Goal: Task Accomplishment & Management: Use online tool/utility

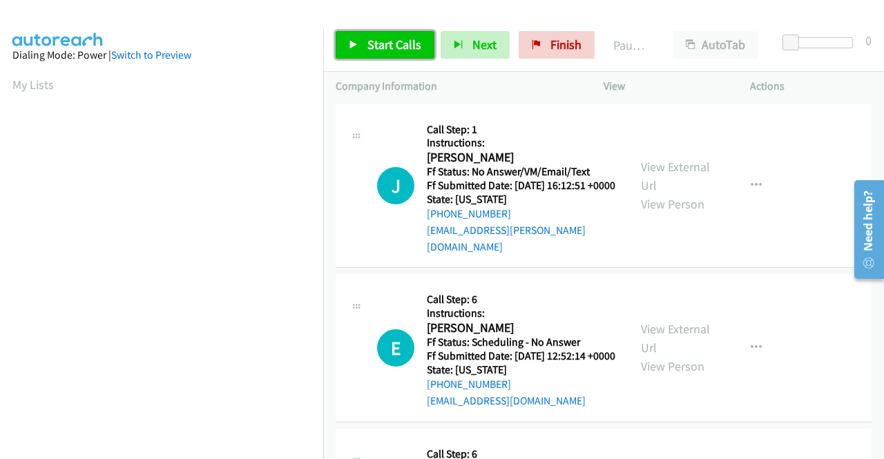
click at [375, 40] on span "Start Calls" at bounding box center [394, 45] width 54 height 16
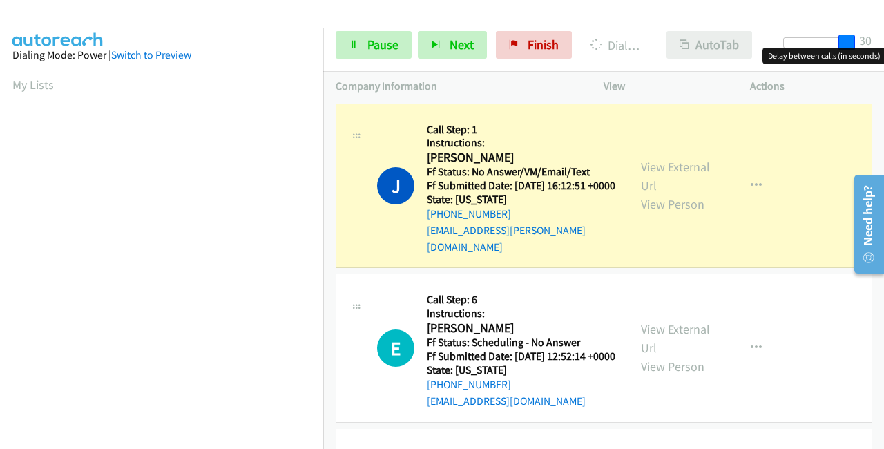
drag, startPoint x: 787, startPoint y: 35, endPoint x: 728, endPoint y: 34, distance: 59.4
click at [873, 38] on div "Start Calls Pause Next Finish Dialing John Davis AutoTab AutoTab 30" at bounding box center [603, 45] width 561 height 53
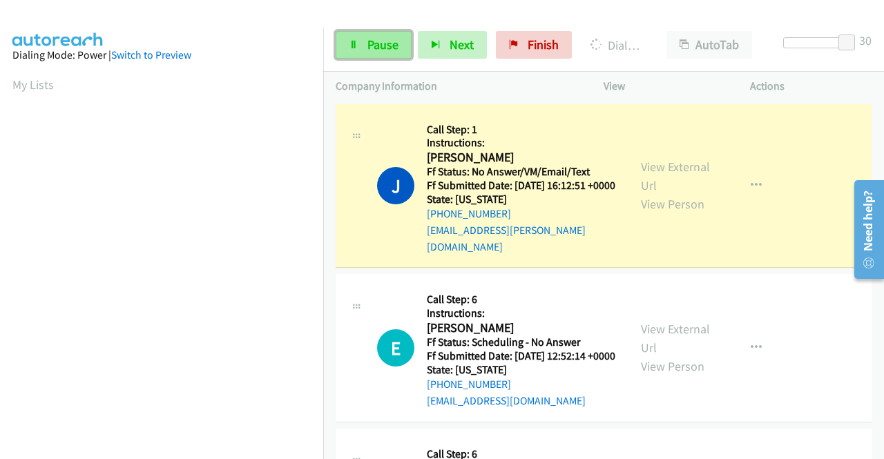
click at [374, 46] on span "Pause" at bounding box center [382, 45] width 31 height 16
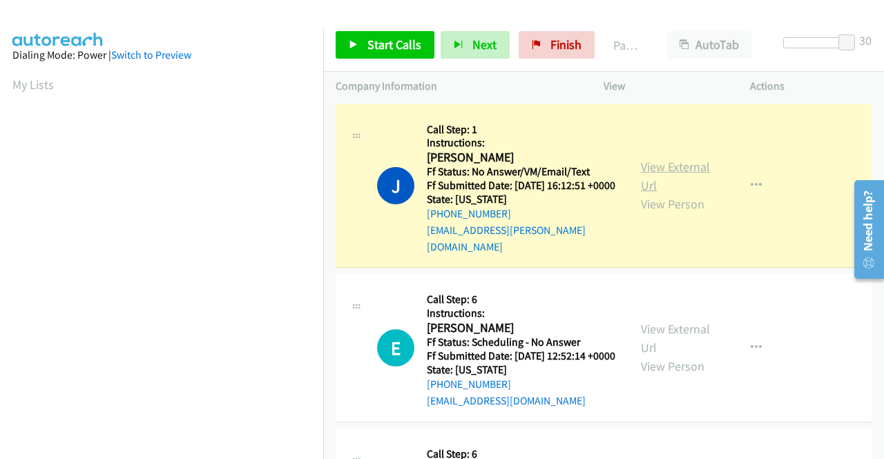
click at [682, 163] on link "View External Url" at bounding box center [675, 176] width 69 height 35
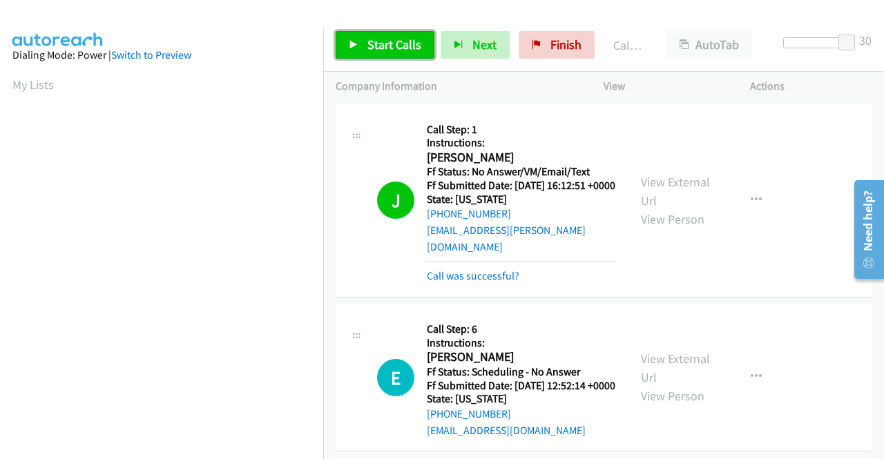
click at [392, 45] on span "Start Calls" at bounding box center [394, 45] width 54 height 16
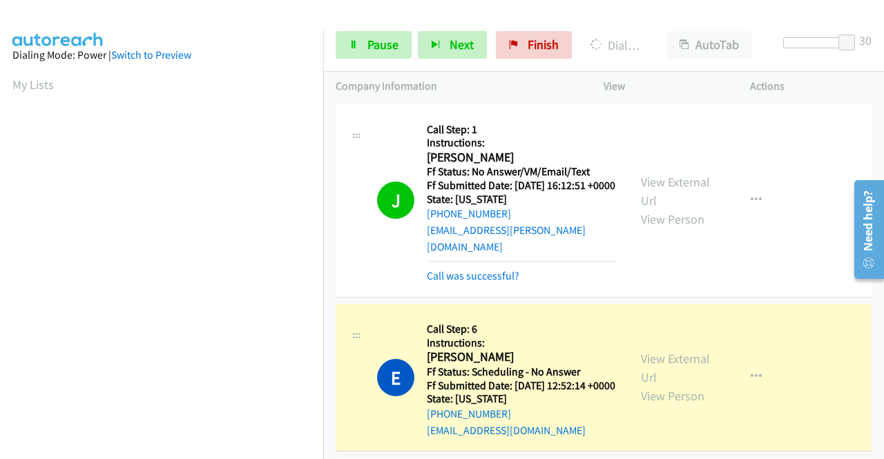
scroll to position [315, 0]
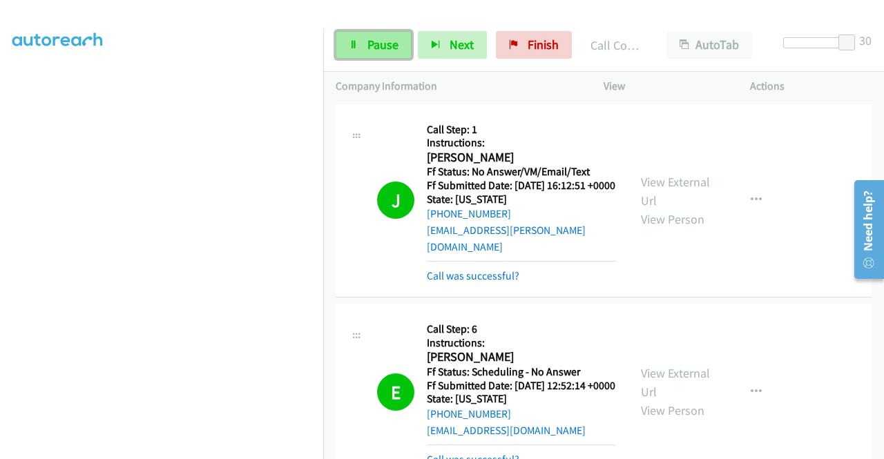
click at [380, 46] on span "Pause" at bounding box center [382, 45] width 31 height 16
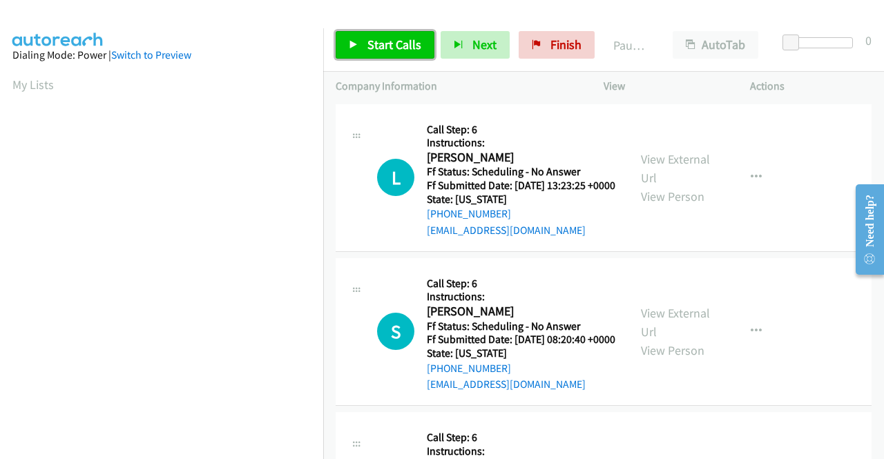
click at [383, 42] on span "Start Calls" at bounding box center [394, 45] width 54 height 16
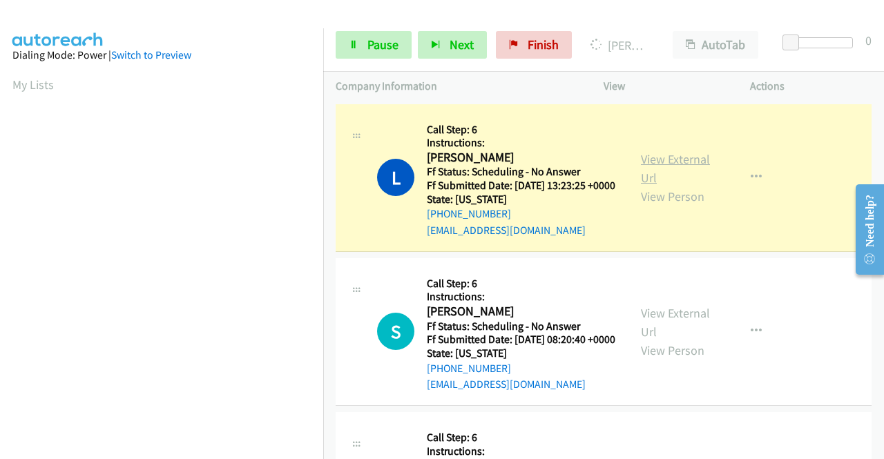
click at [661, 167] on link "View External Url" at bounding box center [675, 168] width 69 height 35
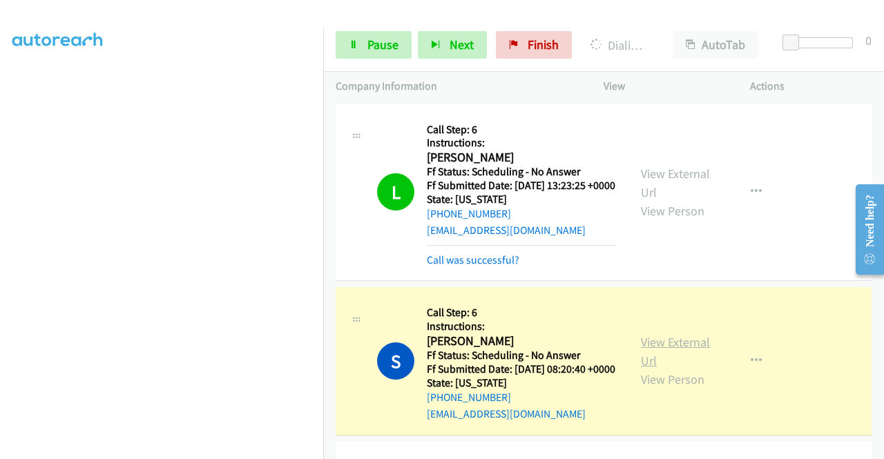
click at [673, 363] on link "View External Url" at bounding box center [675, 351] width 69 height 35
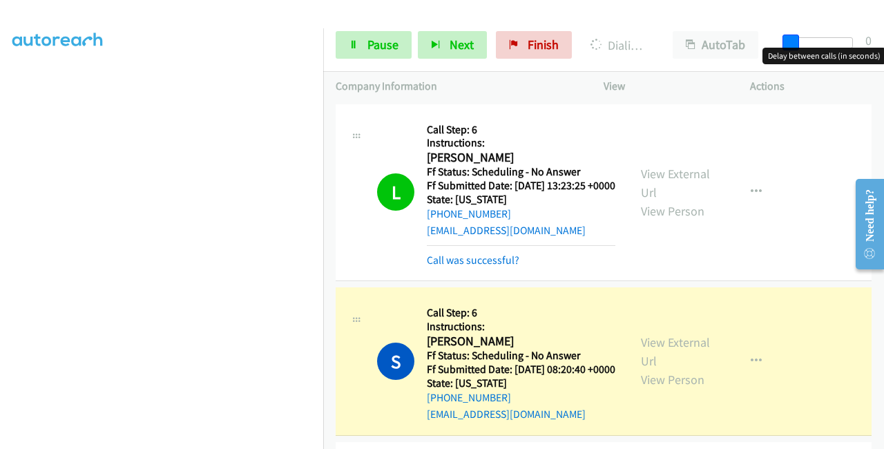
drag, startPoint x: 791, startPoint y: 41, endPoint x: 877, endPoint y: 46, distance: 85.8
click at [881, 46] on div "Start Calls Pause Next Finish Dialing Simonique Hamil AutoTab AutoTab 0" at bounding box center [603, 45] width 561 height 53
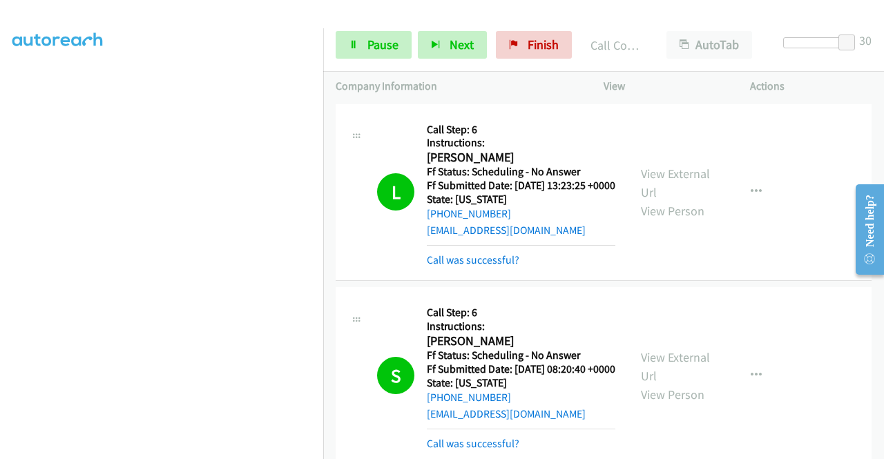
scroll to position [315, 0]
click at [383, 48] on span "Pause" at bounding box center [382, 45] width 31 height 16
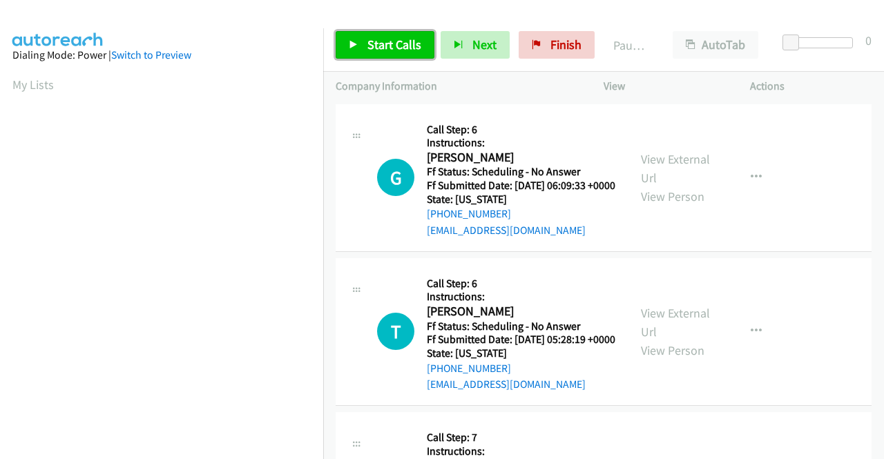
click at [369, 39] on span "Start Calls" at bounding box center [394, 45] width 54 height 16
click at [396, 41] on span "Start Calls" at bounding box center [394, 45] width 54 height 16
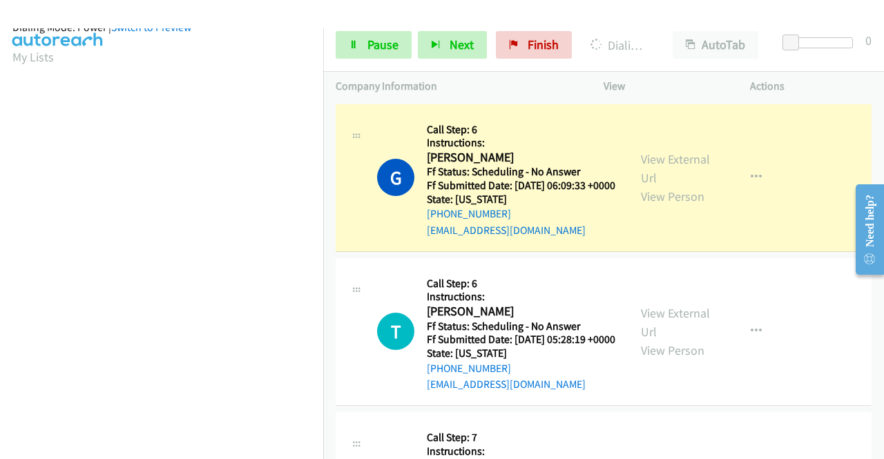
scroll to position [315, 0]
click at [655, 166] on link "View External Url" at bounding box center [675, 168] width 69 height 35
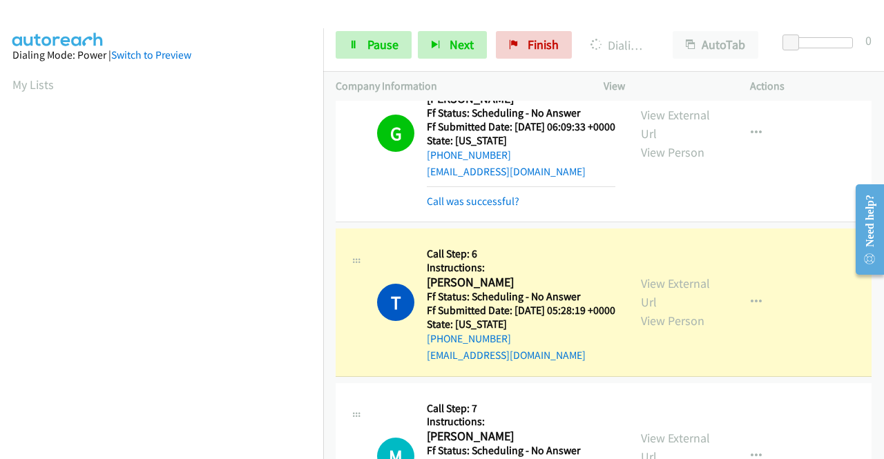
scroll to position [138, 0]
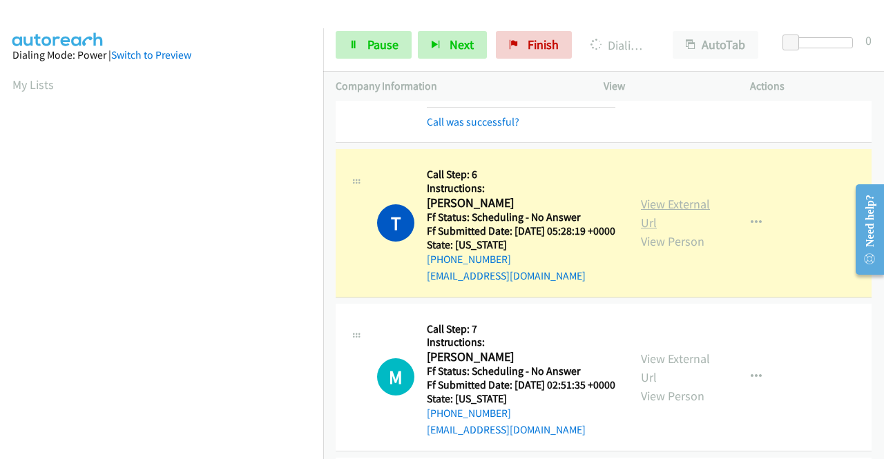
click at [648, 224] on link "View External Url" at bounding box center [675, 213] width 69 height 35
click at [380, 50] on span "Pause" at bounding box center [382, 45] width 31 height 16
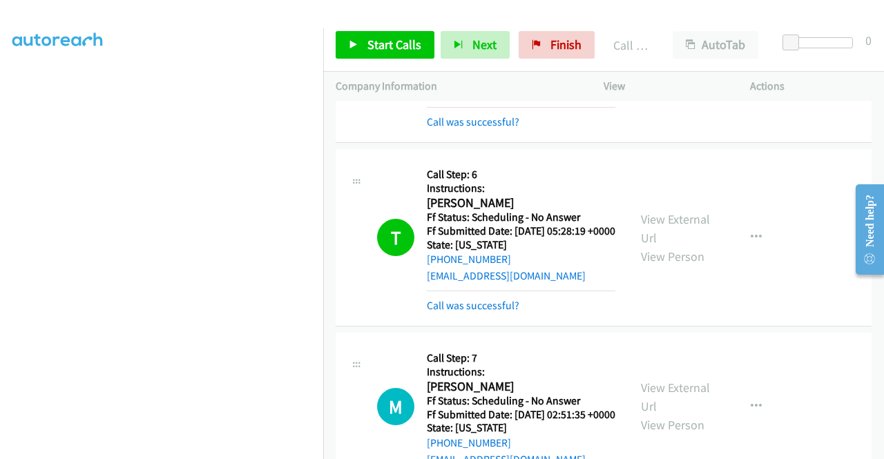
scroll to position [315, 0]
click at [403, 48] on span "Start Calls" at bounding box center [394, 45] width 54 height 16
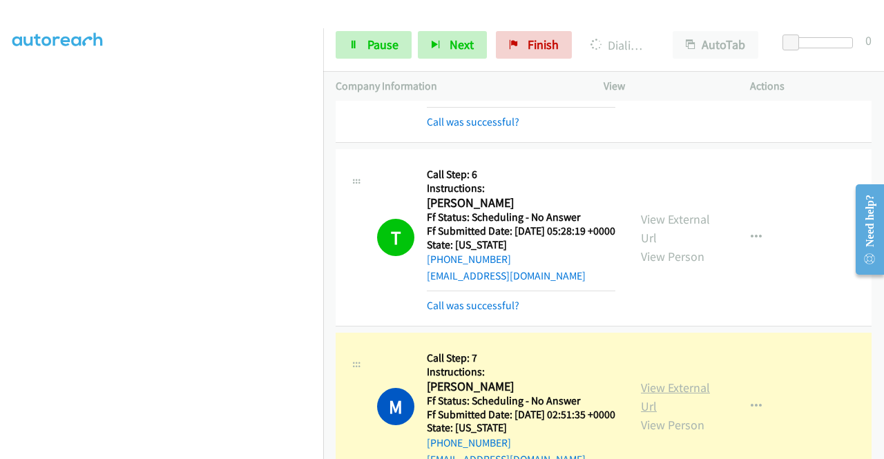
click at [686, 414] on link "View External Url" at bounding box center [675, 397] width 69 height 35
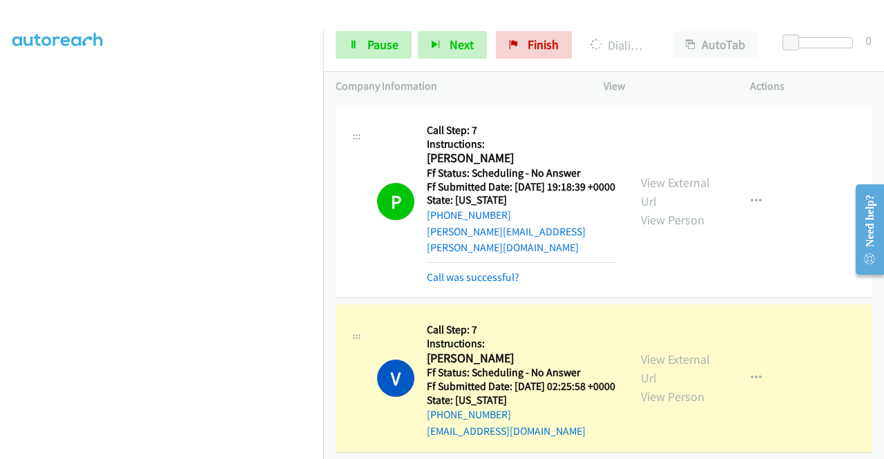
scroll to position [552, 0]
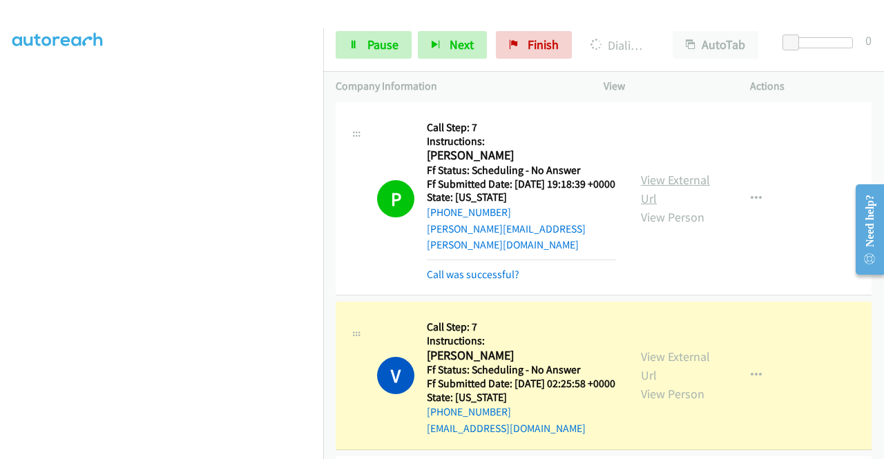
click at [670, 206] on link "View External Url" at bounding box center [675, 189] width 69 height 35
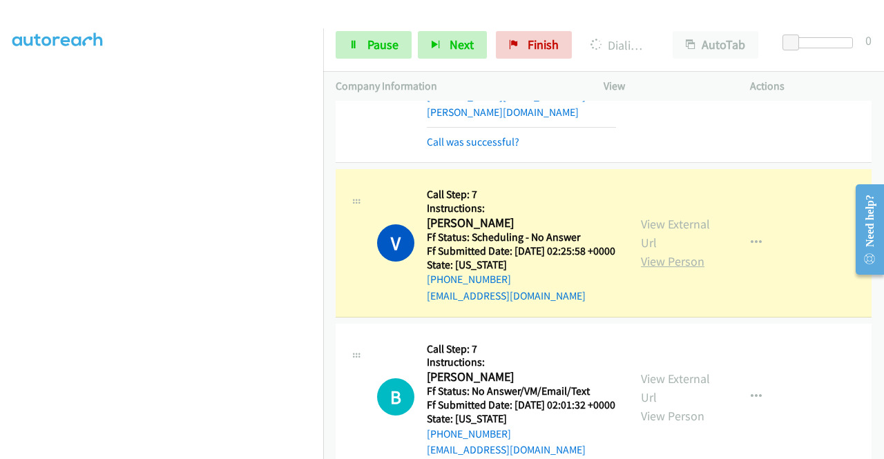
scroll to position [690, 0]
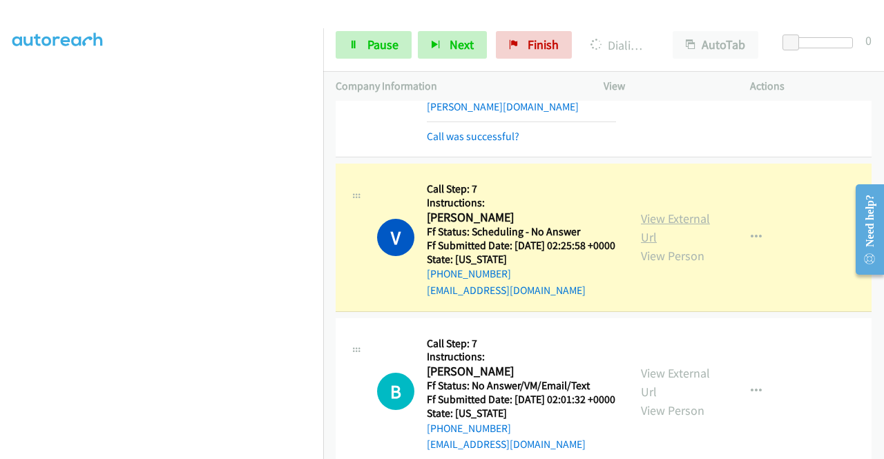
click at [671, 245] on link "View External Url" at bounding box center [675, 228] width 69 height 35
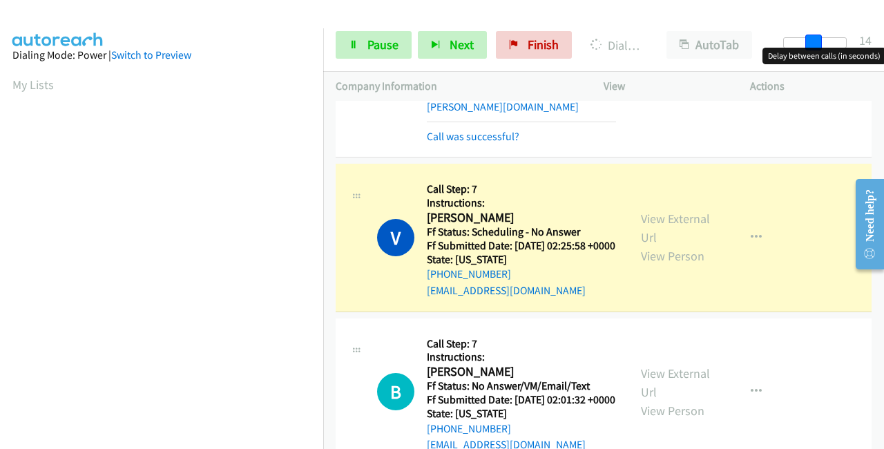
drag, startPoint x: 792, startPoint y: 36, endPoint x: 851, endPoint y: 46, distance: 60.3
click at [874, 42] on div "Start Calls Pause Next Finish Dialing Victoria Nelson AutoTab AutoTab 14" at bounding box center [603, 45] width 561 height 53
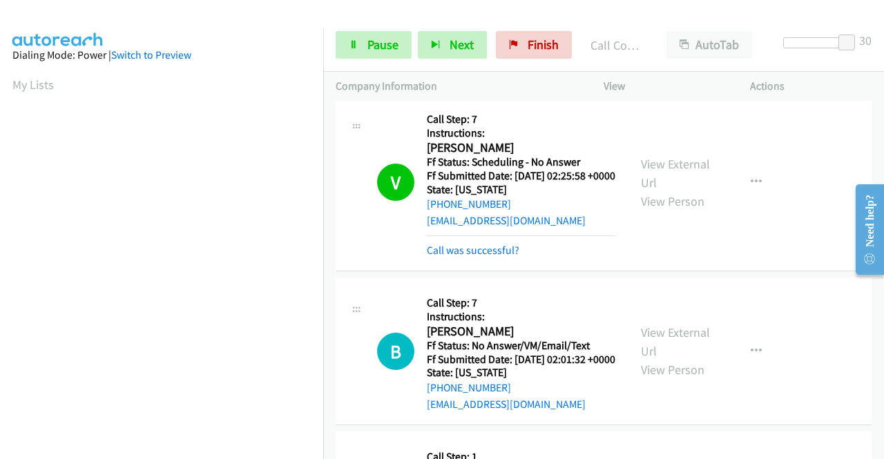
scroll to position [898, 0]
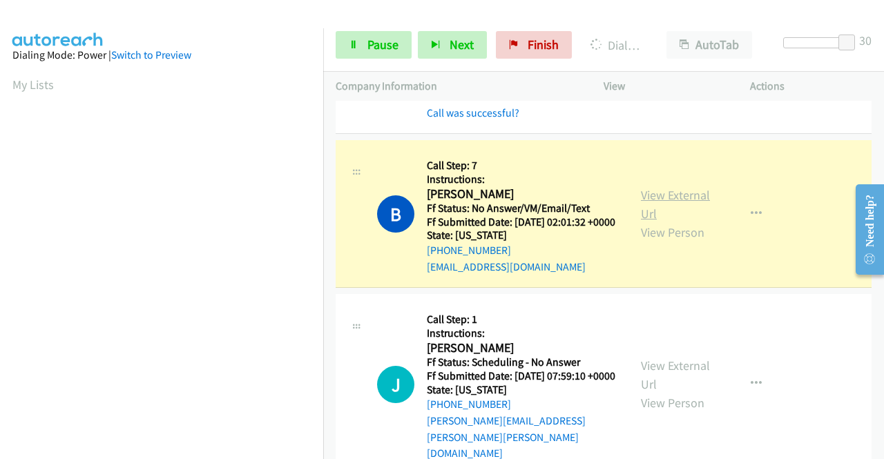
click at [681, 222] on link "View External Url" at bounding box center [675, 204] width 69 height 35
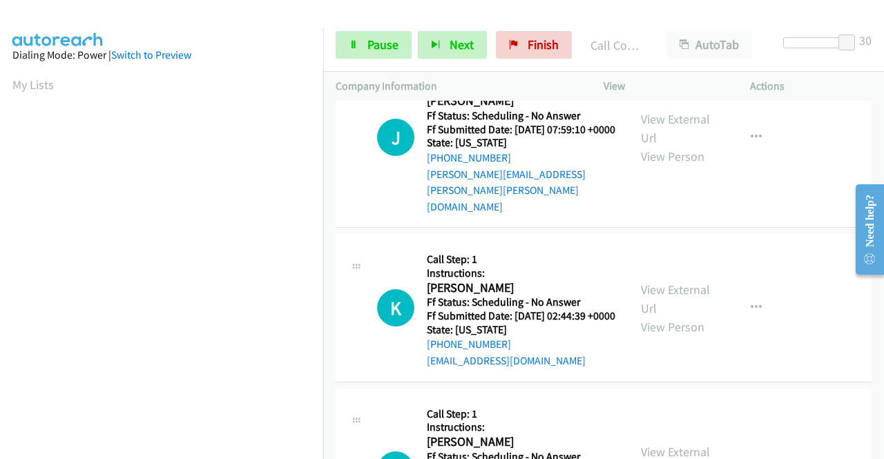
scroll to position [1105, 0]
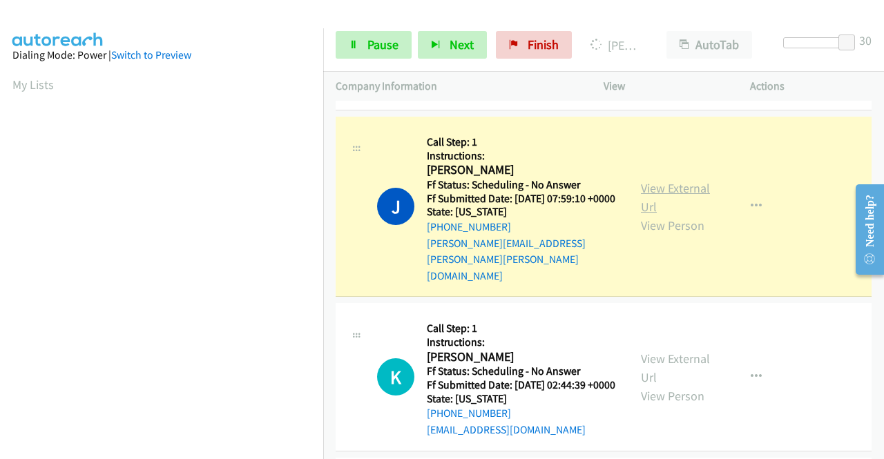
click at [670, 215] on link "View External Url" at bounding box center [675, 197] width 69 height 35
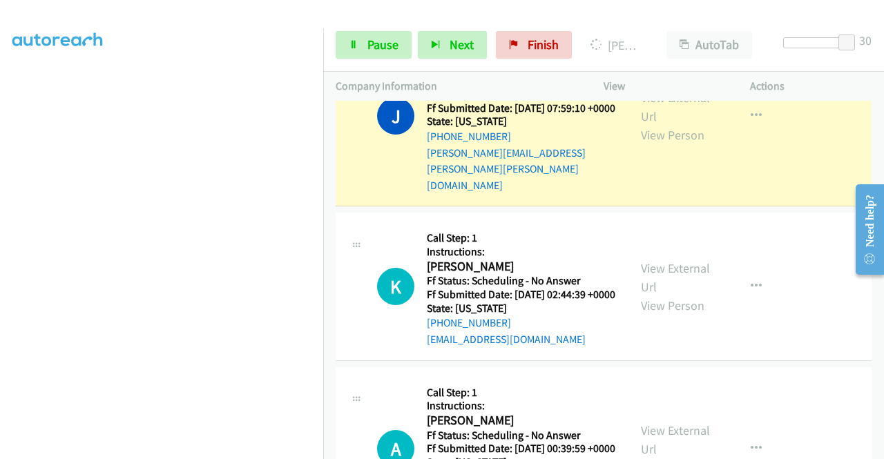
scroll to position [1174, 0]
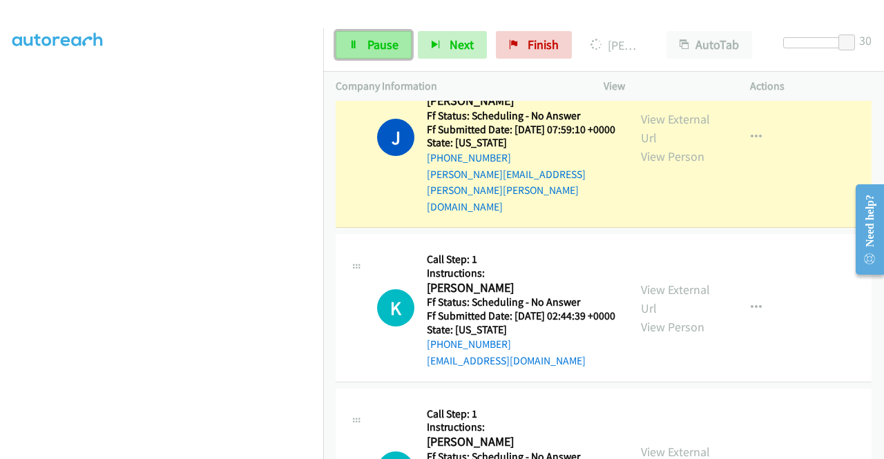
click at [386, 45] on span "Pause" at bounding box center [382, 45] width 31 height 16
click at [397, 21] on div "Start Calls Pause Next Finish Dialing Julius Taylor AutoTab AutoTab 30" at bounding box center [603, 45] width 561 height 53
click at [387, 38] on span "Pause" at bounding box center [382, 45] width 31 height 16
click at [347, 40] on link "Pause" at bounding box center [374, 45] width 76 height 28
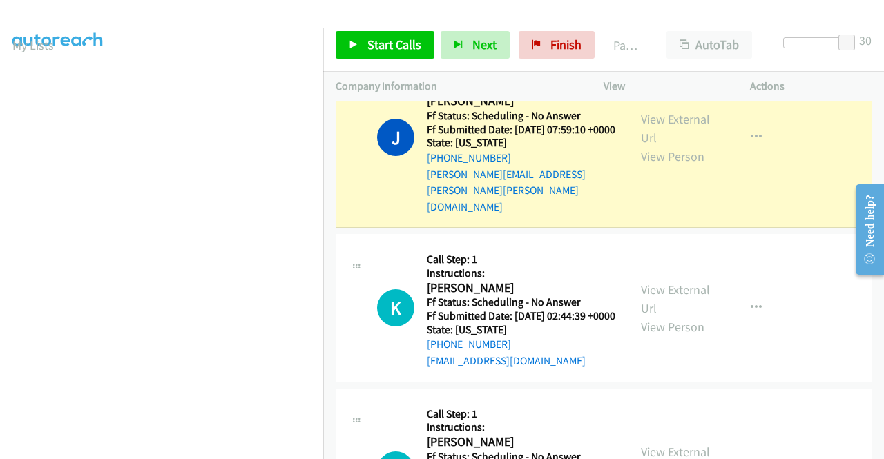
scroll to position [0, 0]
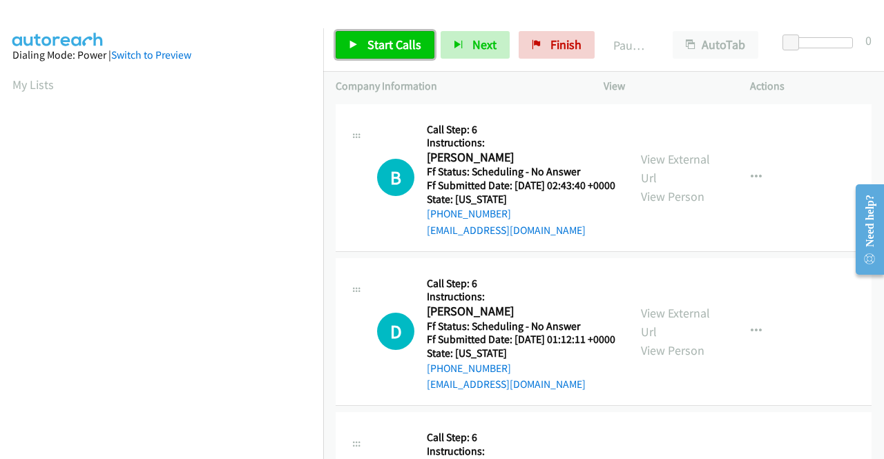
click at [373, 41] on span "Start Calls" at bounding box center [394, 45] width 54 height 16
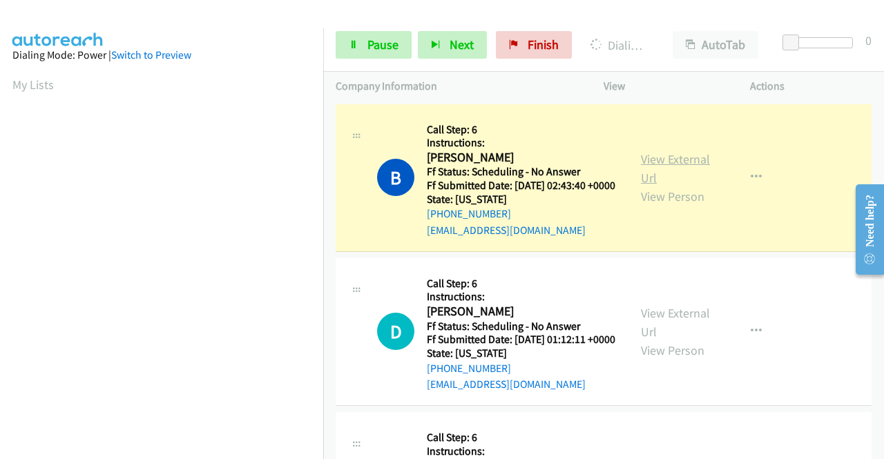
click at [668, 171] on link "View External Url" at bounding box center [675, 168] width 69 height 35
click at [657, 165] on link "View External Url" at bounding box center [675, 168] width 69 height 35
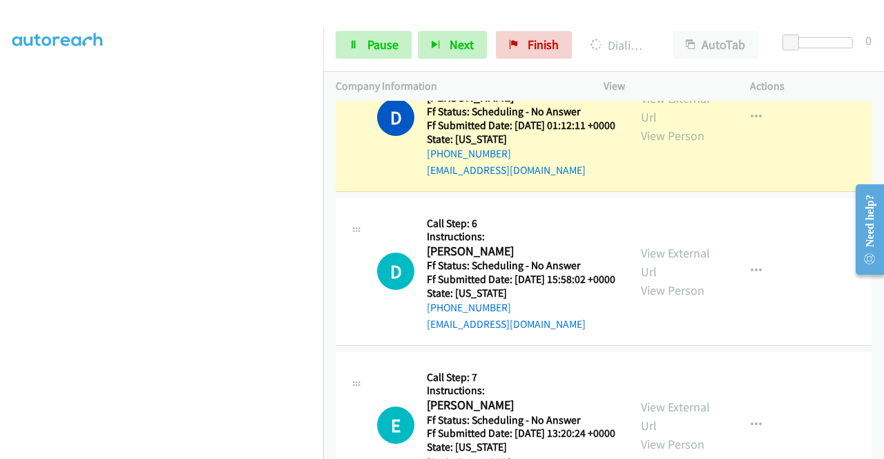
scroll to position [138, 0]
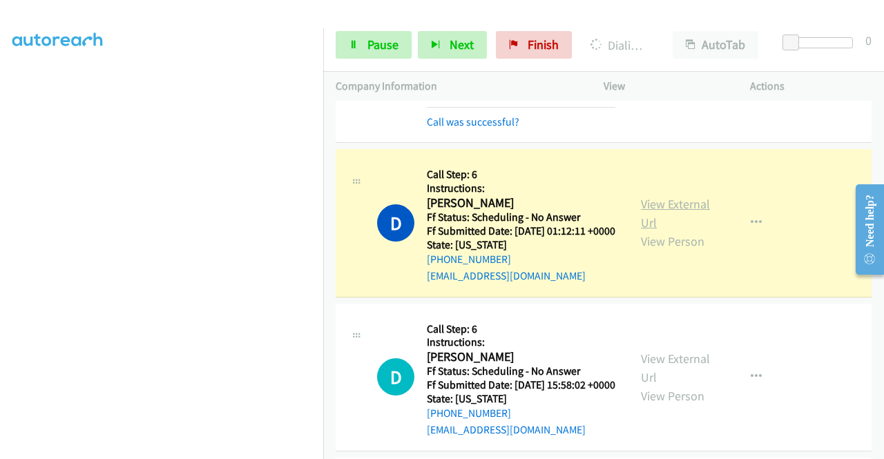
click at [662, 225] on link "View External Url" at bounding box center [675, 213] width 69 height 35
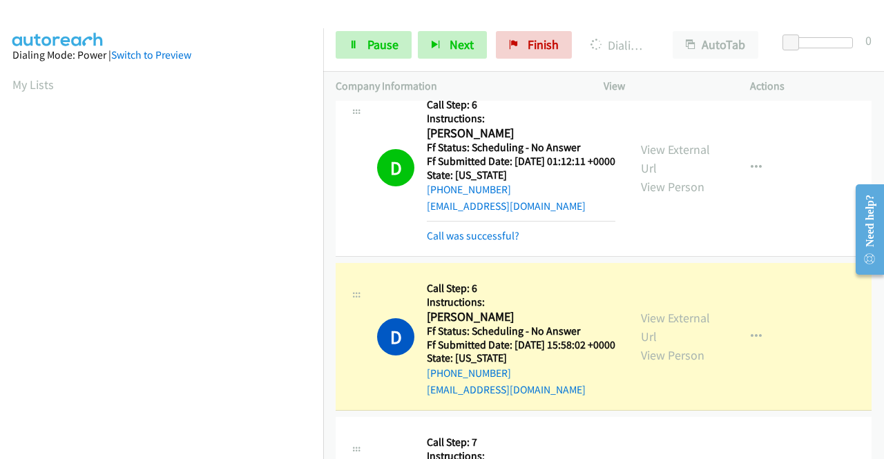
scroll to position [276, 0]
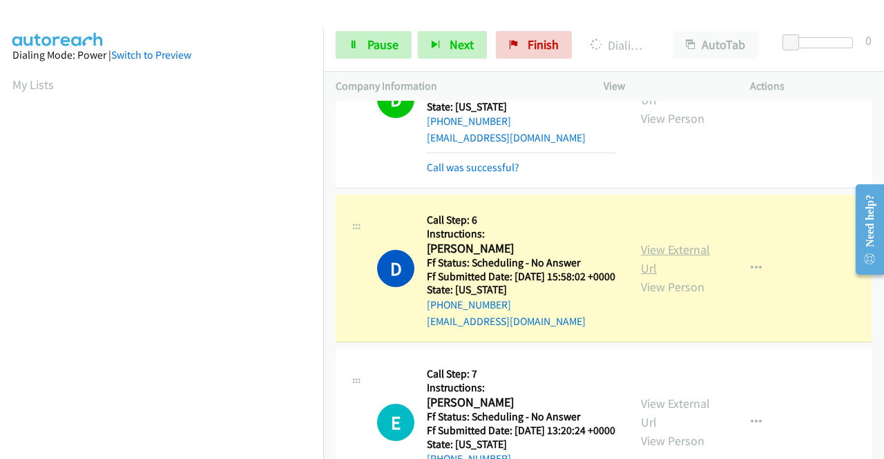
click at [642, 276] on link "View External Url" at bounding box center [675, 259] width 69 height 35
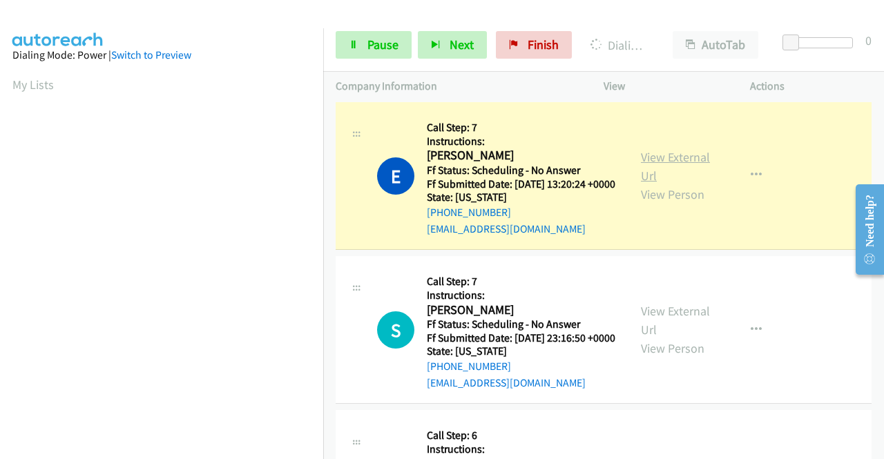
scroll to position [315, 0]
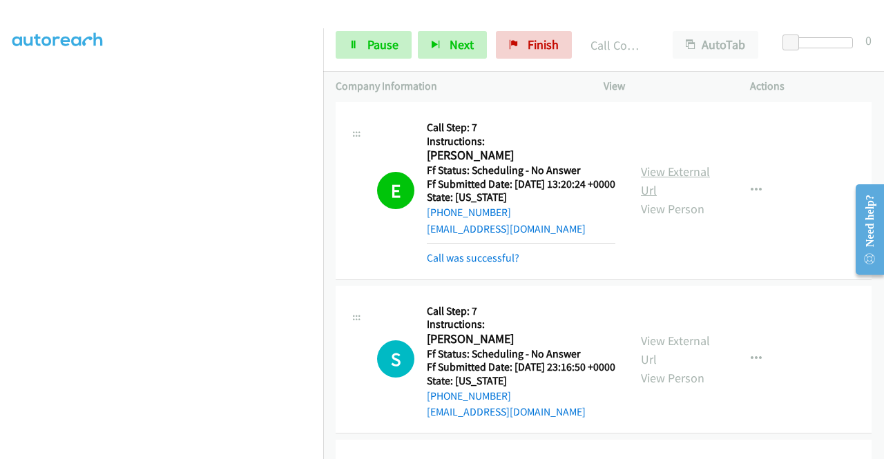
click at [663, 198] on link "View External Url" at bounding box center [675, 181] width 69 height 35
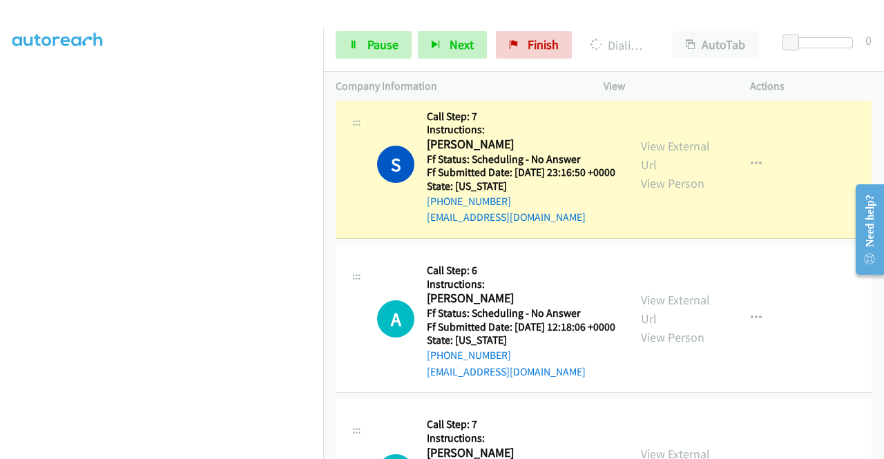
scroll to position [760, 0]
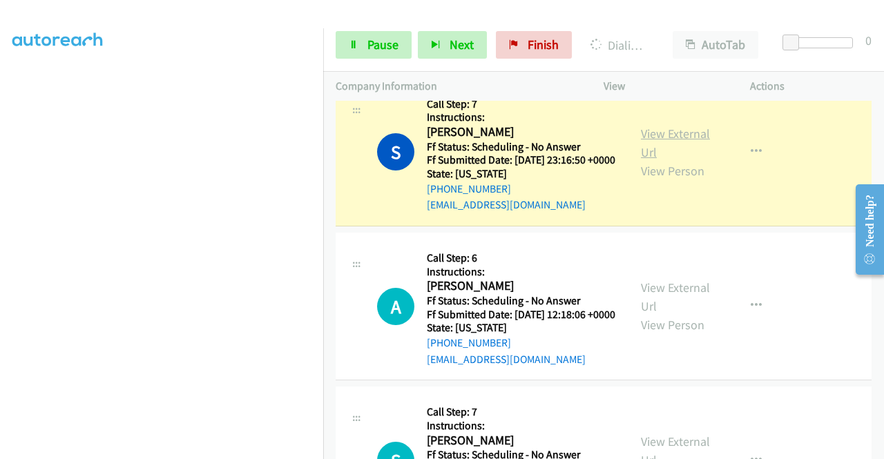
click at [644, 160] on link "View External Url" at bounding box center [675, 143] width 69 height 35
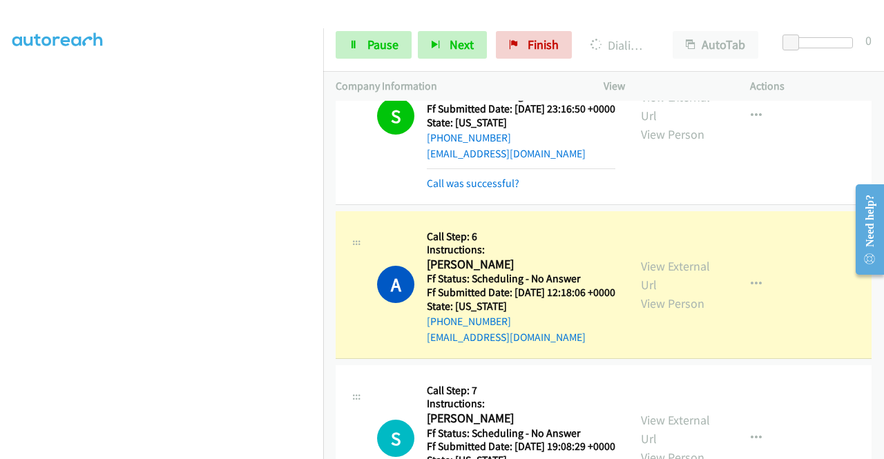
scroll to position [898, 0]
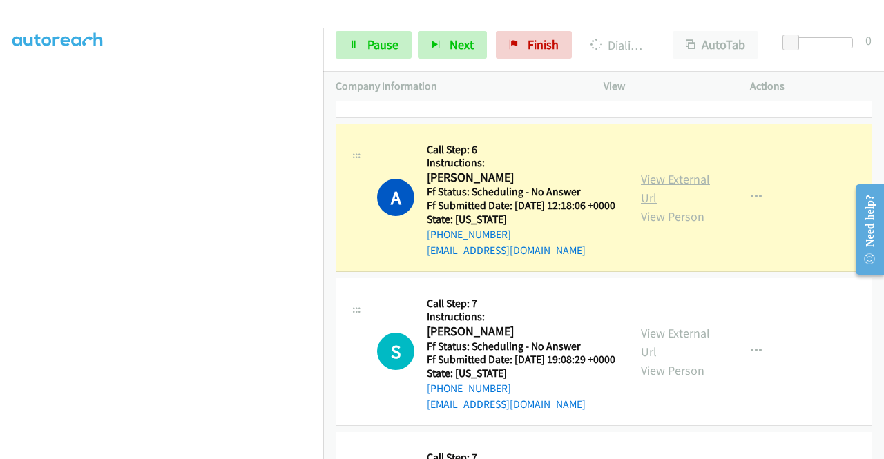
click at [667, 206] on link "View External Url" at bounding box center [675, 188] width 69 height 35
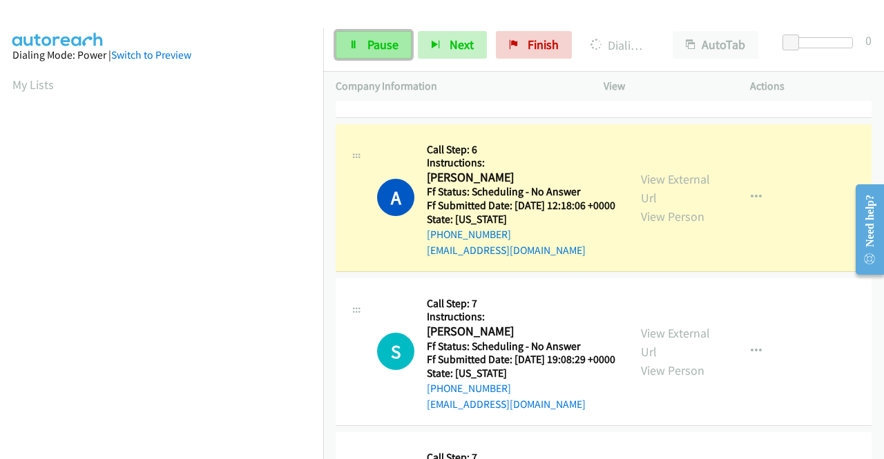
click at [360, 38] on link "Pause" at bounding box center [374, 45] width 76 height 28
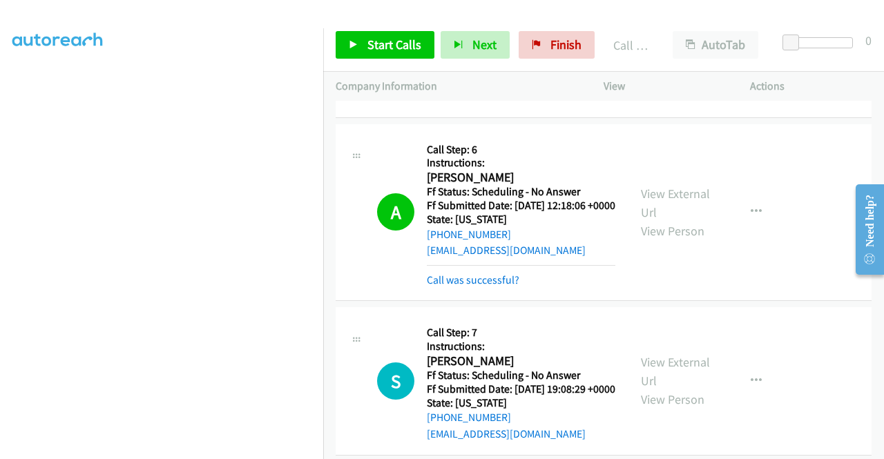
scroll to position [315, 0]
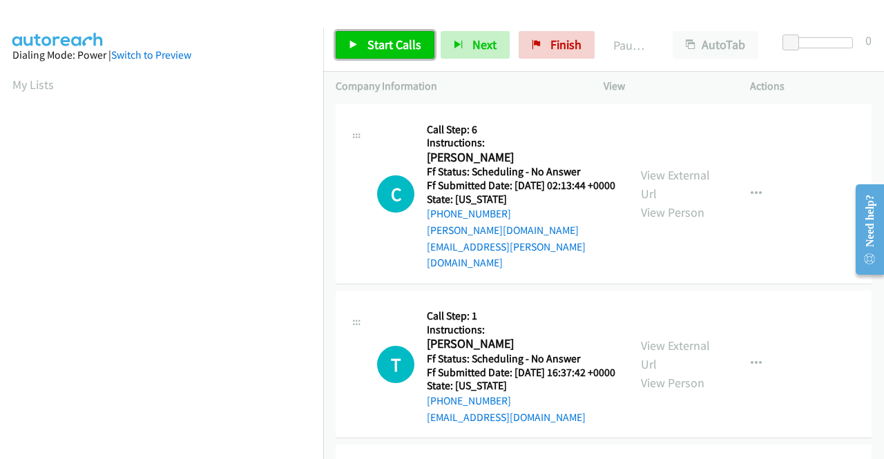
click at [354, 38] on link "Start Calls" at bounding box center [385, 45] width 99 height 28
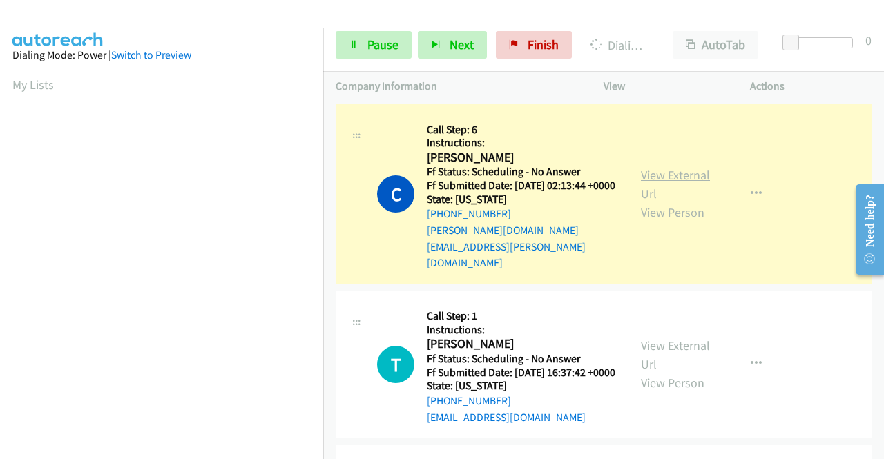
click at [675, 167] on link "View External Url" at bounding box center [675, 184] width 69 height 35
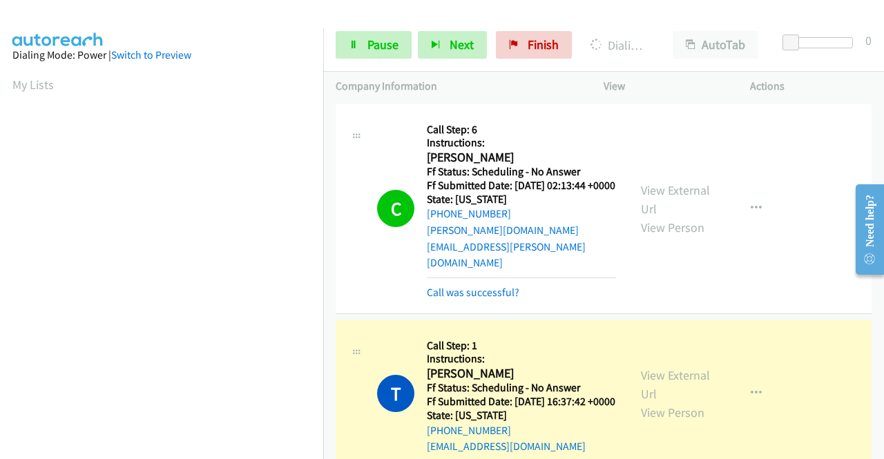
scroll to position [315, 0]
click at [641, 367] on link "View External Url" at bounding box center [675, 384] width 69 height 35
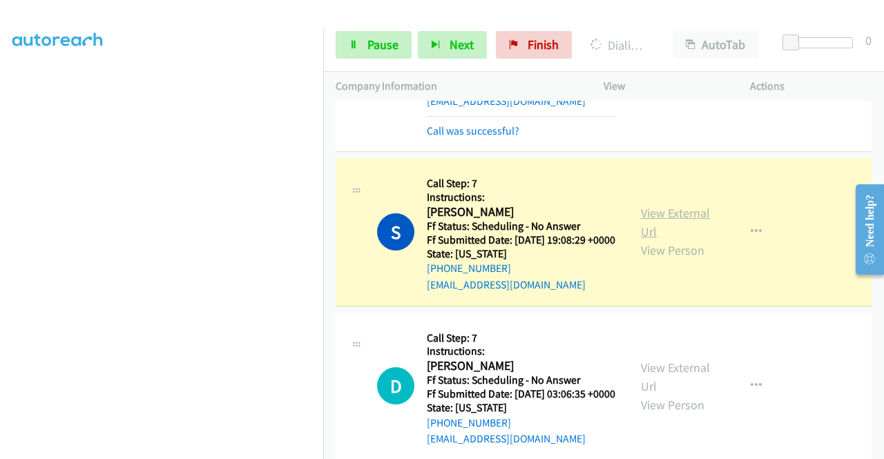
click at [655, 215] on link "View External Url" at bounding box center [675, 222] width 69 height 35
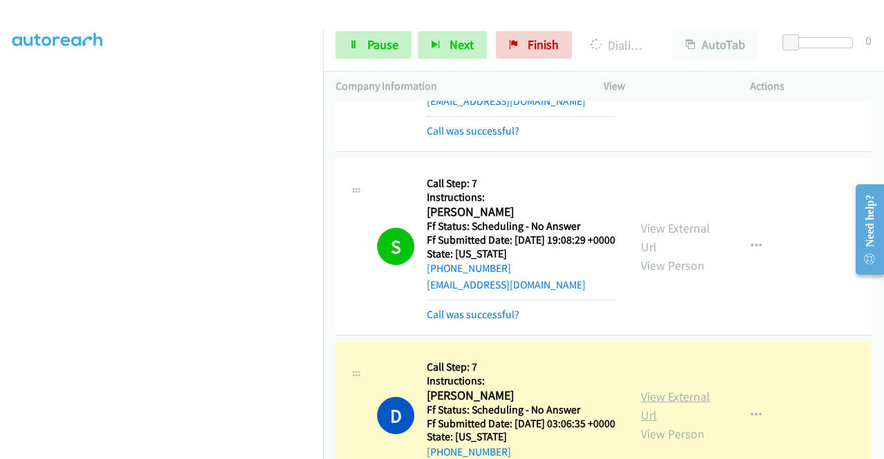
click at [657, 404] on link "View External Url" at bounding box center [675, 406] width 69 height 35
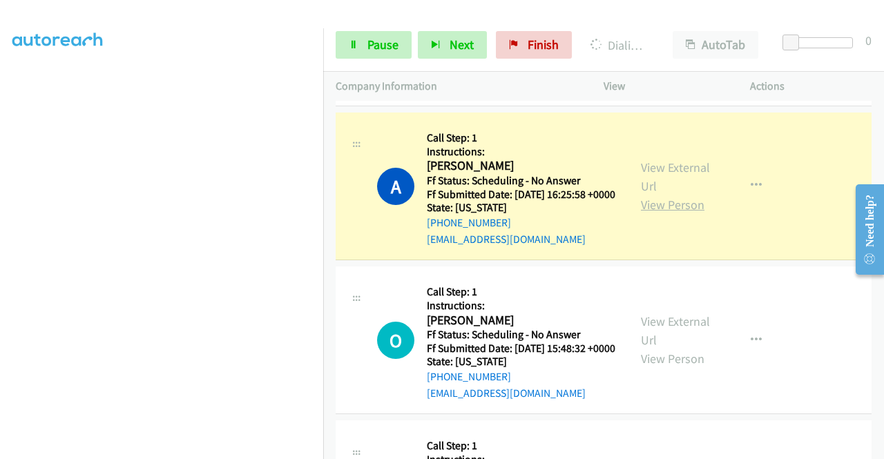
scroll to position [760, 0]
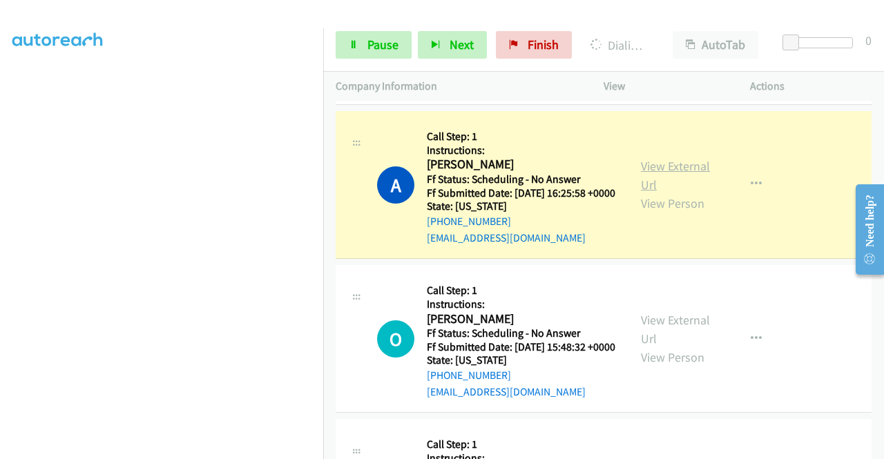
click at [644, 189] on link "View External Url" at bounding box center [675, 175] width 69 height 35
click at [365, 46] on link "Pause" at bounding box center [374, 45] width 76 height 28
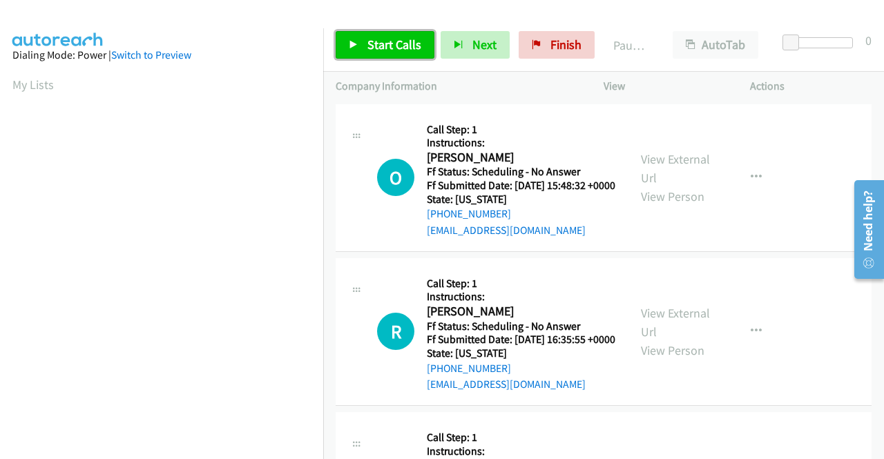
click at [360, 39] on link "Start Calls" at bounding box center [385, 45] width 99 height 28
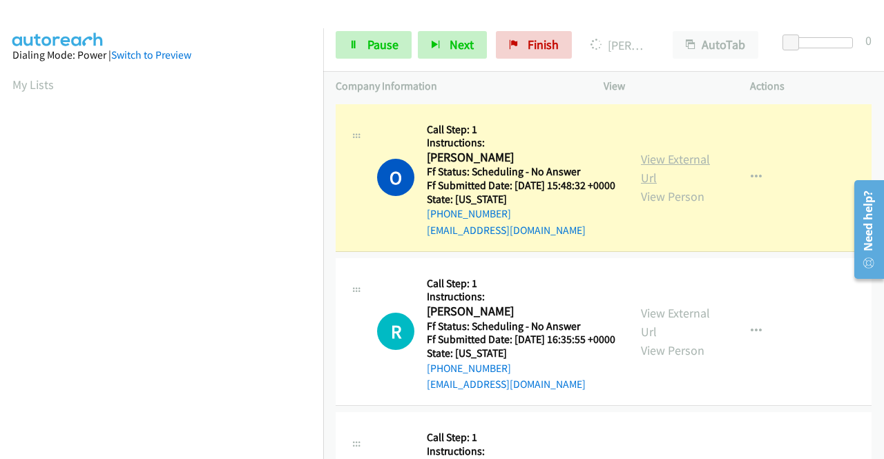
click at [653, 166] on link "View External Url" at bounding box center [675, 168] width 69 height 35
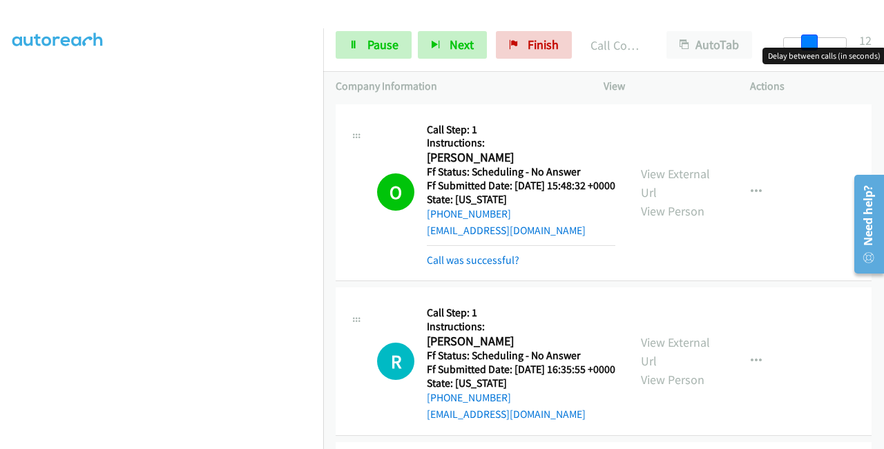
drag, startPoint x: 791, startPoint y: 37, endPoint x: 883, endPoint y: 38, distance: 91.8
click at [883, 38] on div "Start Calls Pause Next Finish Call Completed AutoTab AutoTab 12" at bounding box center [603, 45] width 561 height 53
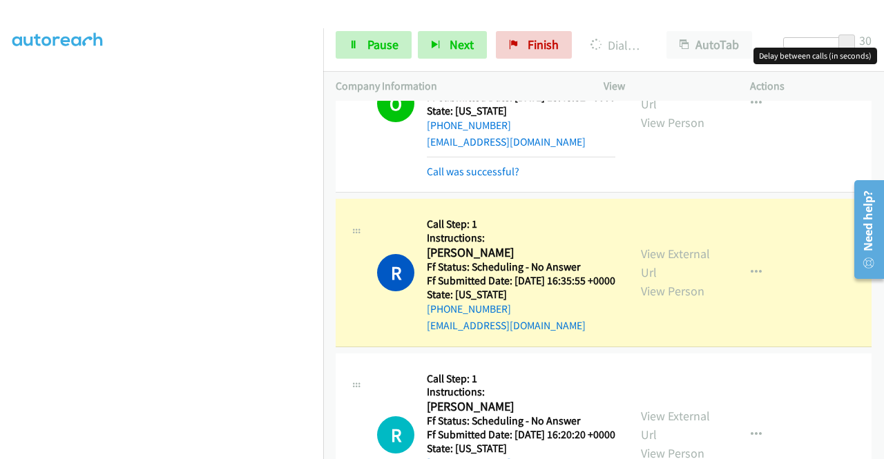
scroll to position [138, 0]
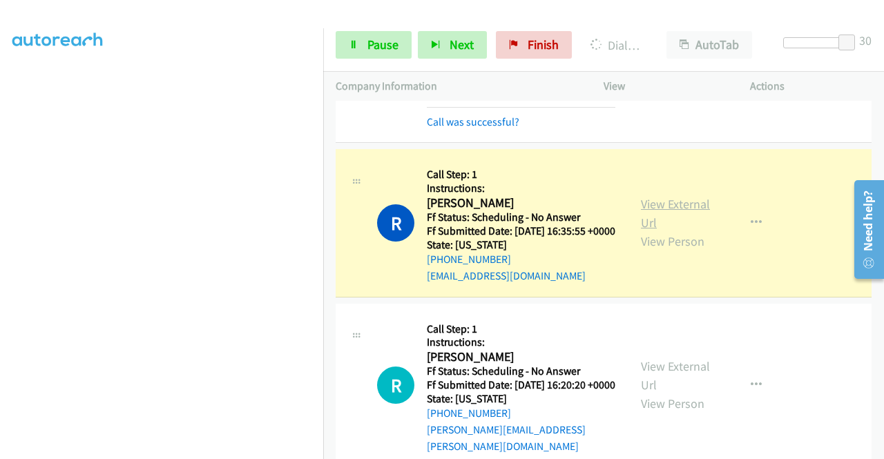
click at [692, 225] on link "View External Url" at bounding box center [675, 213] width 69 height 35
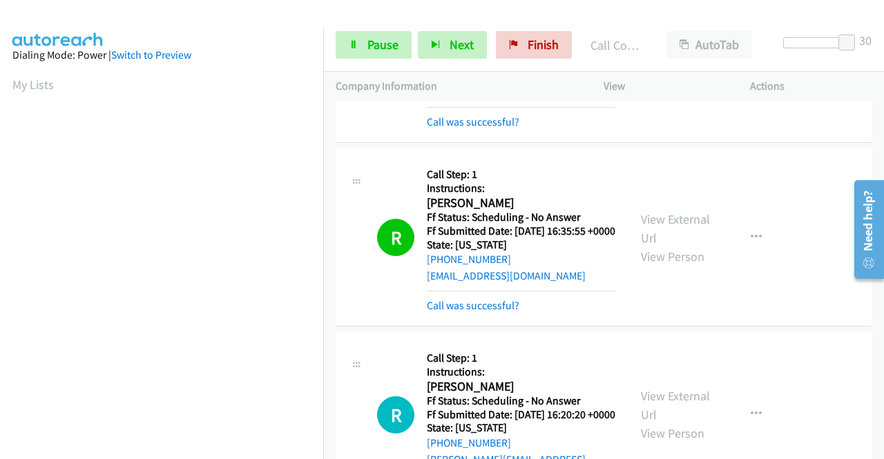
scroll to position [315, 0]
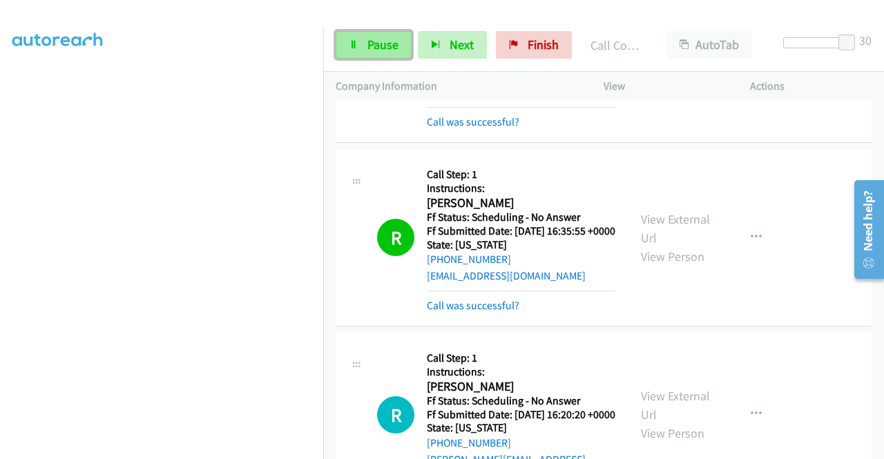
click at [386, 44] on span "Pause" at bounding box center [382, 45] width 31 height 16
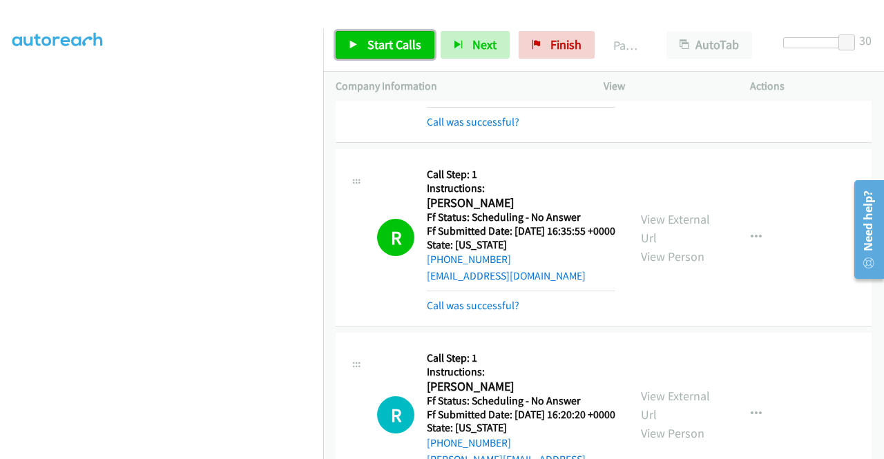
click at [384, 53] on link "Start Calls" at bounding box center [385, 45] width 99 height 28
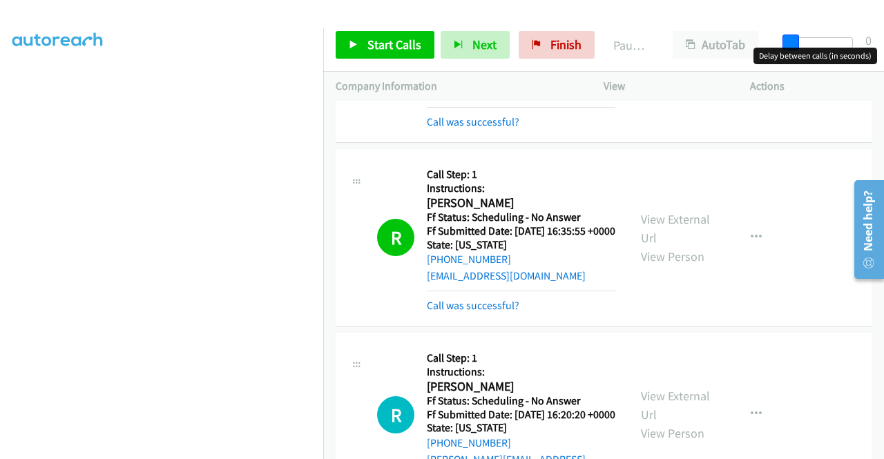
drag, startPoint x: 844, startPoint y: 41, endPoint x: 764, endPoint y: 44, distance: 80.2
click at [772, 43] on div "Start Calls Pause Next Finish Paused AutoTab AutoTab 0" at bounding box center [603, 45] width 561 height 53
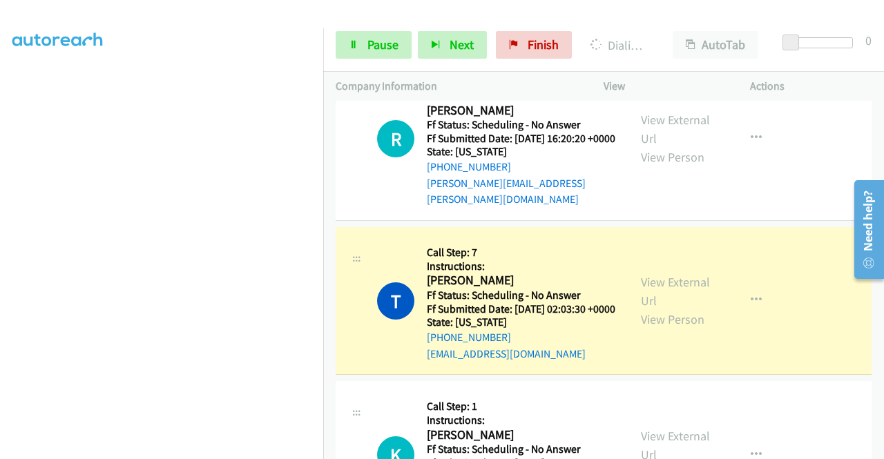
scroll to position [483, 0]
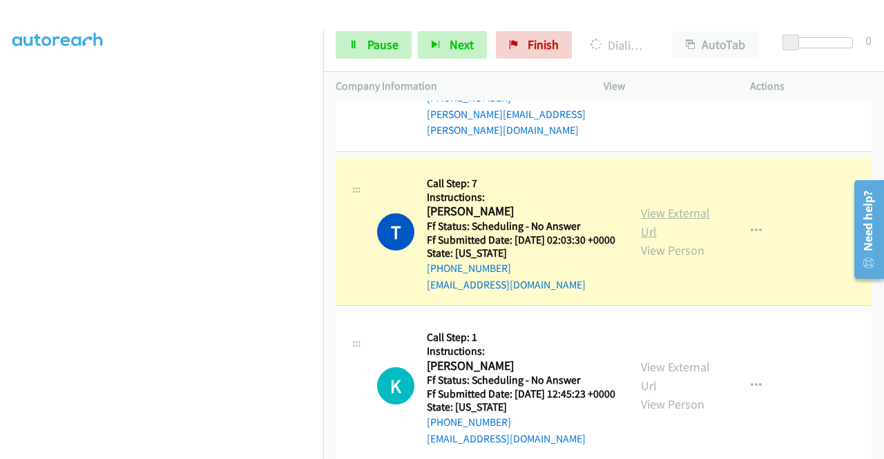
click at [686, 240] on link "View External Url" at bounding box center [675, 222] width 69 height 35
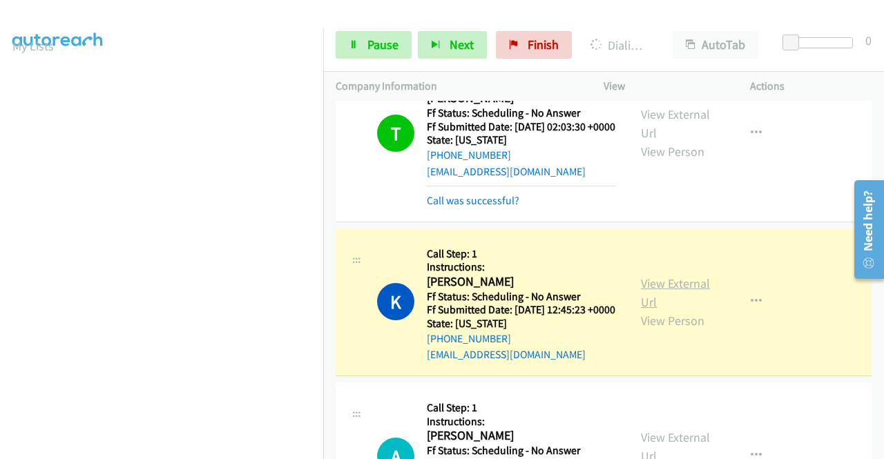
scroll to position [690, 0]
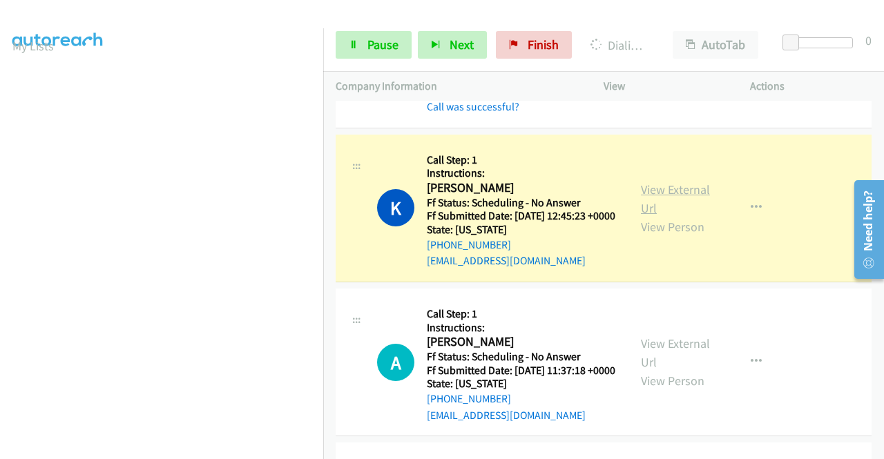
click at [677, 216] on link "View External Url" at bounding box center [675, 199] width 69 height 35
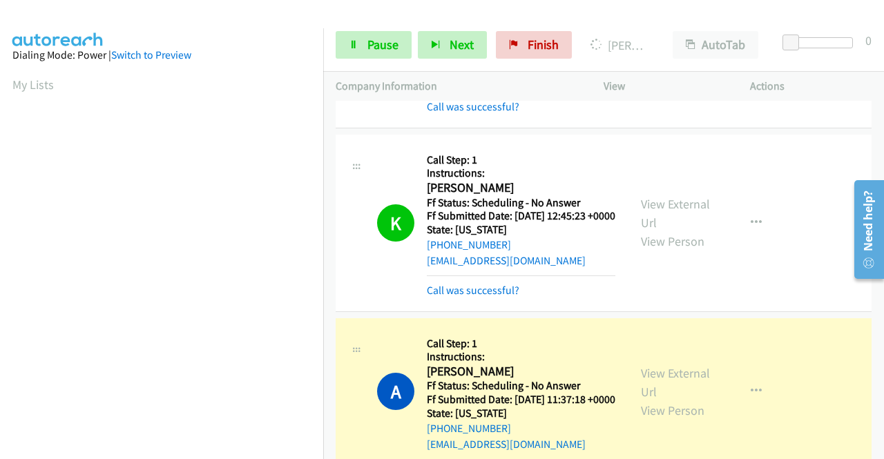
scroll to position [967, 0]
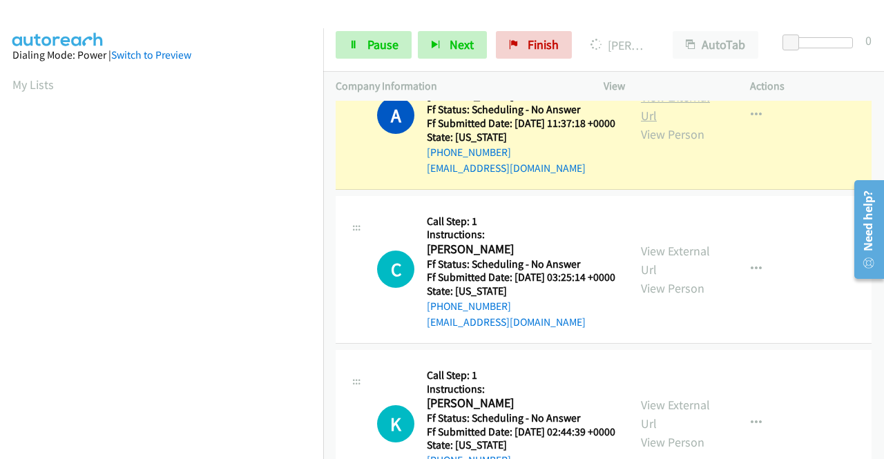
click at [655, 124] on link "View External Url" at bounding box center [675, 106] width 69 height 35
click at [359, 48] on link "Pause" at bounding box center [374, 45] width 76 height 28
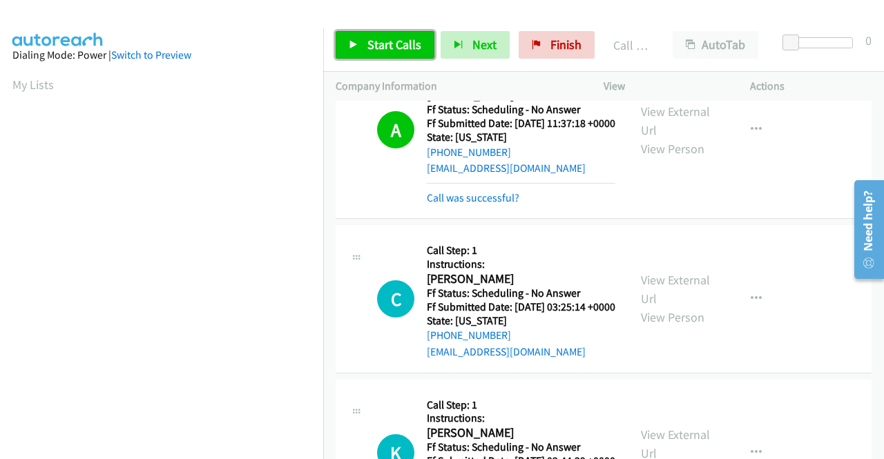
click at [380, 38] on span "Start Calls" at bounding box center [394, 45] width 54 height 16
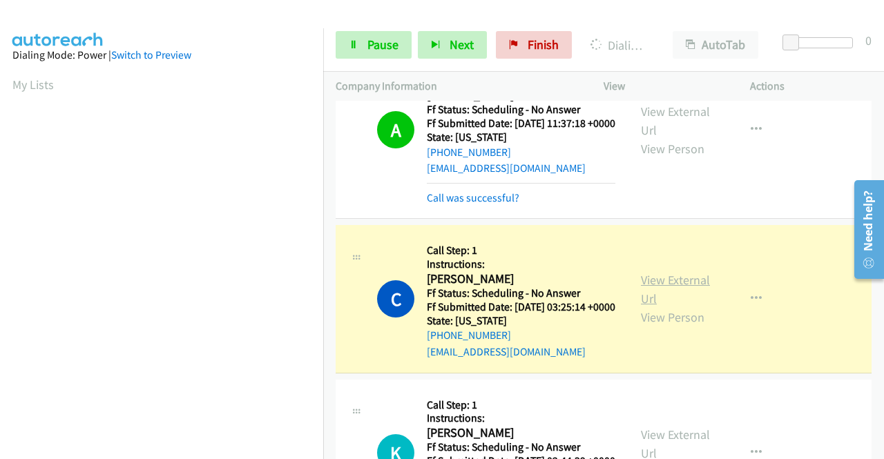
click at [666, 307] on link "View External Url" at bounding box center [675, 289] width 69 height 35
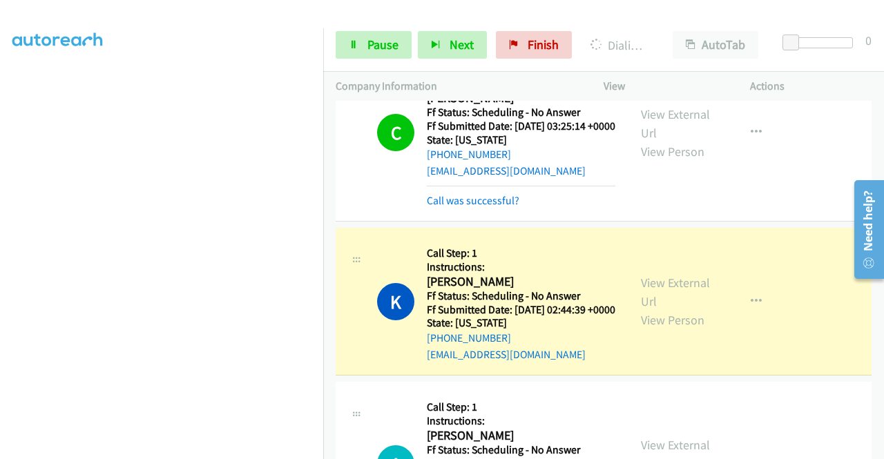
scroll to position [1312, 0]
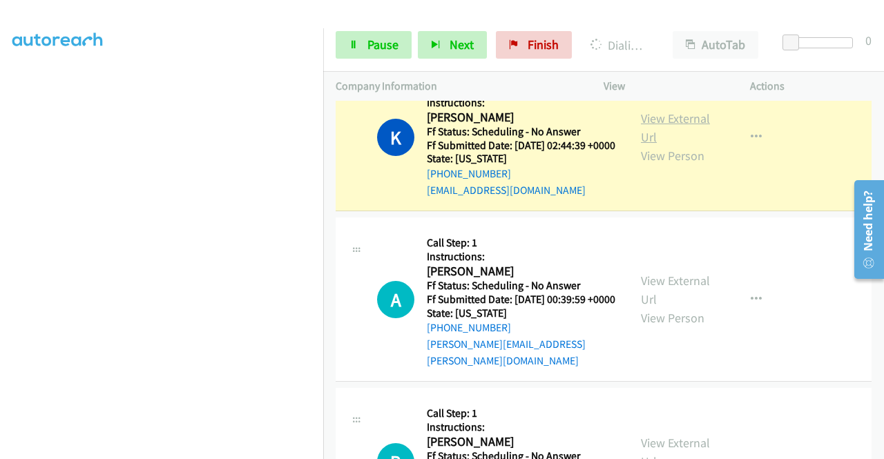
click at [650, 145] on link "View External Url" at bounding box center [675, 127] width 69 height 35
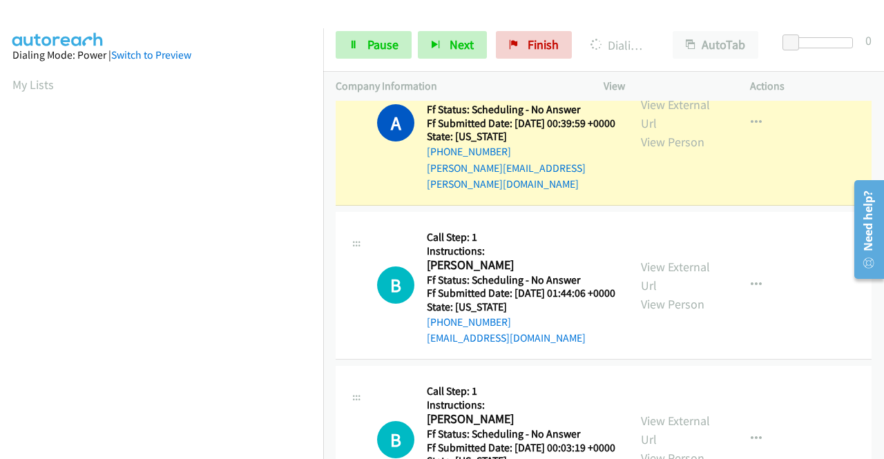
scroll to position [1519, 0]
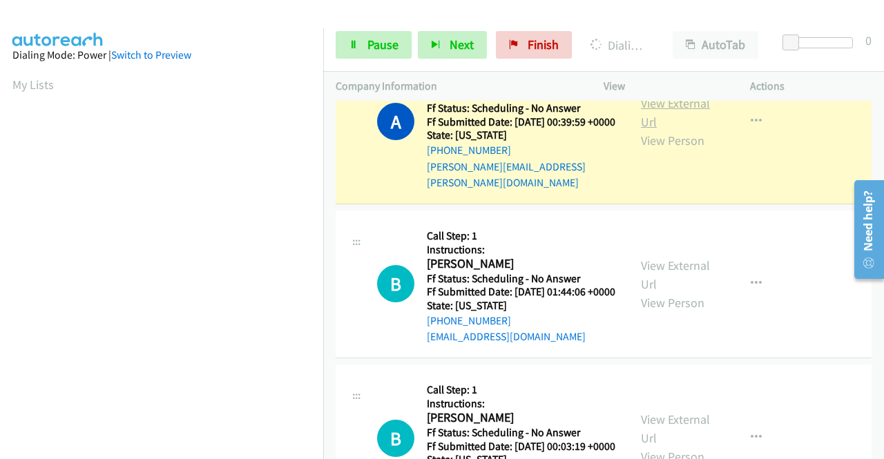
click at [650, 130] on link "View External Url" at bounding box center [675, 112] width 69 height 35
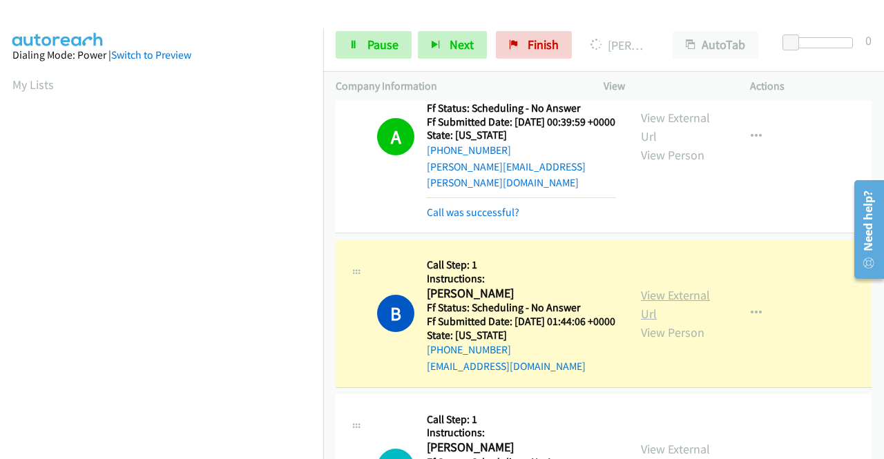
click at [662, 322] on link "View External Url" at bounding box center [675, 304] width 69 height 35
click at [374, 49] on span "Pause" at bounding box center [382, 45] width 31 height 16
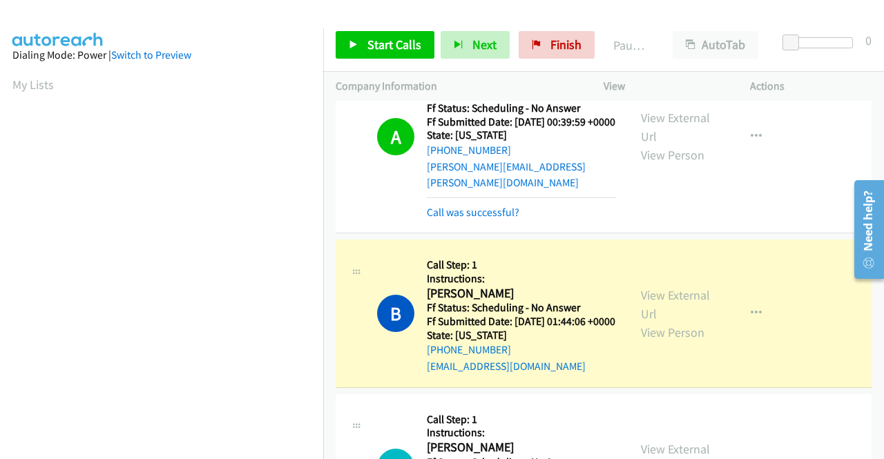
scroll to position [315, 0]
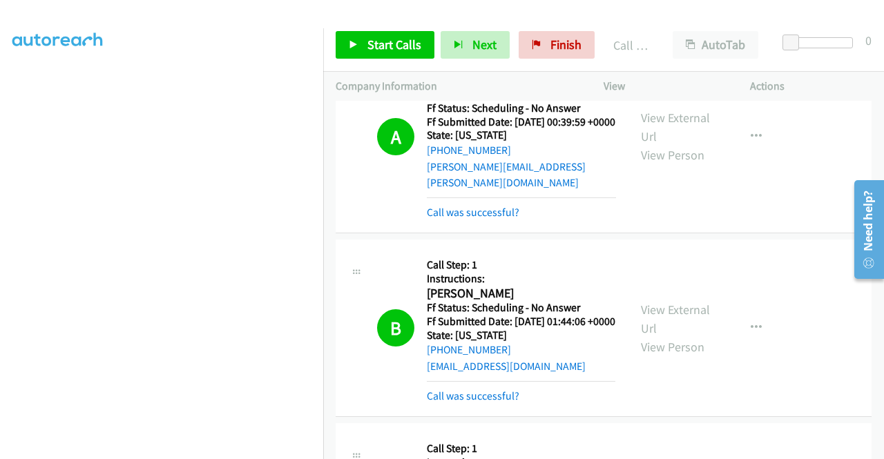
drag, startPoint x: 883, startPoint y: 62, endPoint x: 762, endPoint y: 21, distance: 127.5
click at [883, 61] on div "Start Calls Pause Next Finish Call Completed AutoTab AutoTab 0" at bounding box center [603, 45] width 561 height 53
drag, startPoint x: 536, startPoint y: 45, endPoint x: 487, endPoint y: 66, distance: 52.6
click at [536, 44] on icon at bounding box center [537, 46] width 10 height 10
